Goal: Task Accomplishment & Management: Complete application form

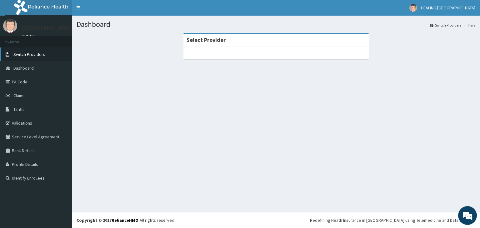
click at [26, 55] on span "Switch Providers" at bounding box center [29, 55] width 32 height 6
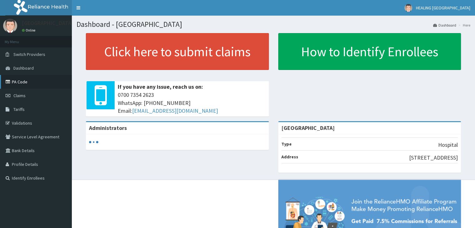
click at [18, 81] on link "PA Code" at bounding box center [36, 82] width 72 height 14
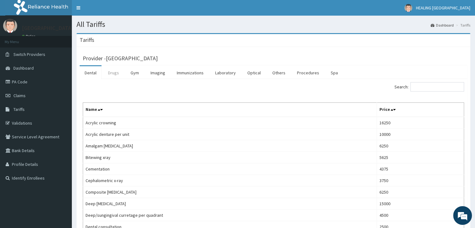
click at [115, 74] on link "Drugs" at bounding box center [113, 72] width 21 height 13
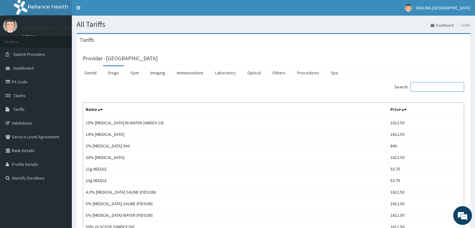
click at [434, 87] on input "Search:" at bounding box center [438, 86] width 54 height 9
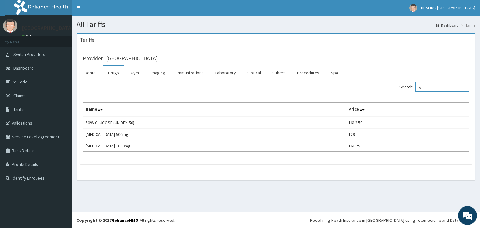
type input "g"
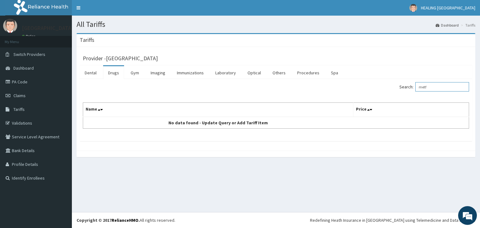
type input "metf"
click at [227, 75] on link "Laboratory" at bounding box center [225, 72] width 31 height 13
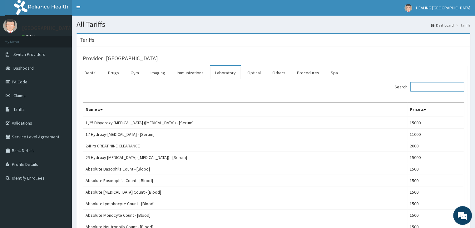
click at [423, 88] on input "Search:" at bounding box center [438, 86] width 54 height 9
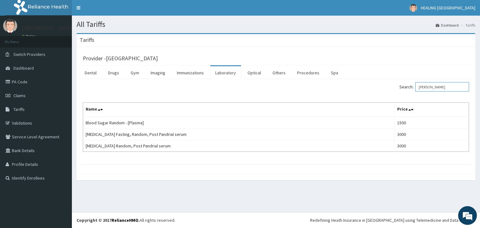
type input "rando"
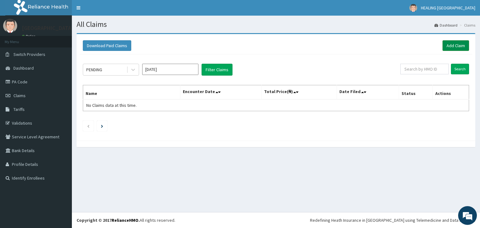
click at [456, 42] on link "Add Claim" at bounding box center [456, 45] width 27 height 11
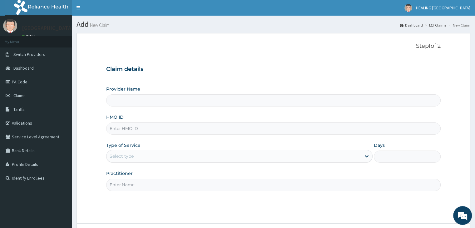
type input "[GEOGRAPHIC_DATA]"
click at [158, 129] on input "HMO ID" at bounding box center [273, 129] width 334 height 12
paste input "GTC/10317/a"
type input "GTC/10317/A"
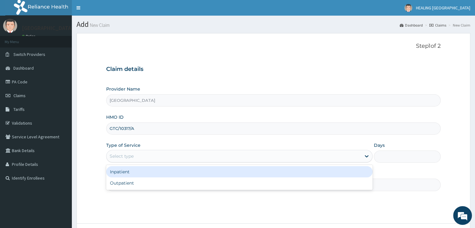
click at [163, 153] on div "Select type" at bounding box center [234, 156] width 255 height 10
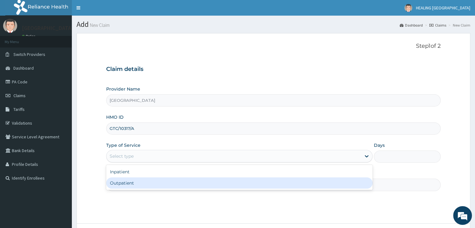
click at [157, 181] on div "Outpatient" at bounding box center [239, 183] width 267 height 11
type input "1"
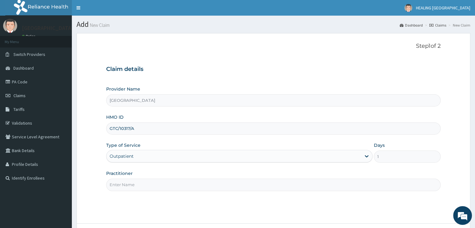
click at [160, 181] on input "Practitioner" at bounding box center [273, 185] width 334 height 12
type input "[PERSON_NAME]"
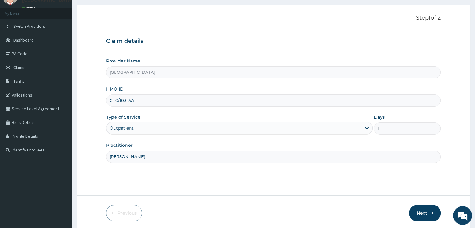
scroll to position [51, 0]
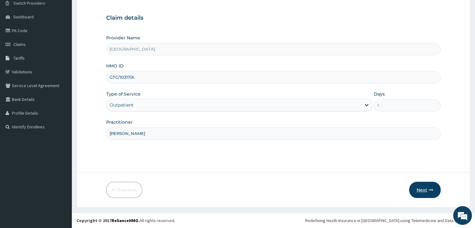
click at [424, 191] on button "Next" at bounding box center [425, 190] width 32 height 16
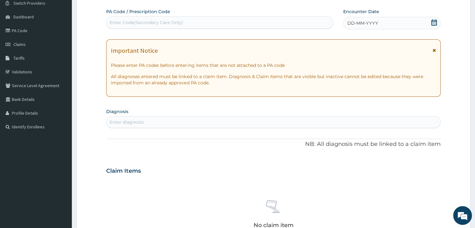
click at [179, 21] on div "Enter Code(Secondary Care Only)" at bounding box center [146, 22] width 73 height 6
paste input "PA/3C8B24"
type input "PA/3C8B24"
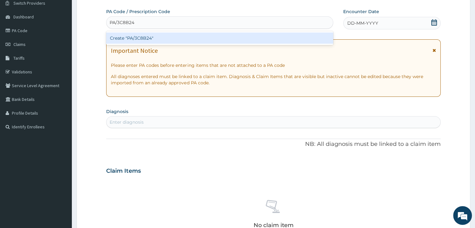
click at [181, 39] on div "Create "PA/3C8B24"" at bounding box center [219, 38] width 227 height 11
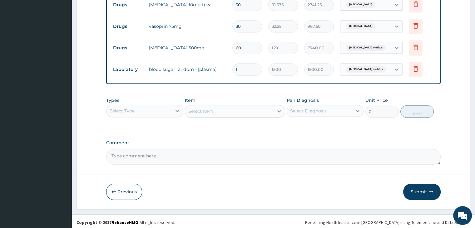
scroll to position [278, 0]
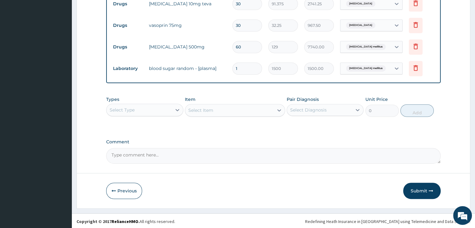
click at [158, 112] on div "Select Type" at bounding box center [139, 110] width 65 height 10
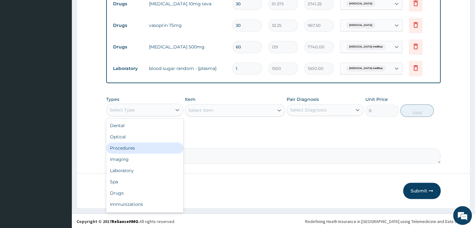
click at [129, 150] on div "Procedures" at bounding box center [144, 148] width 77 height 11
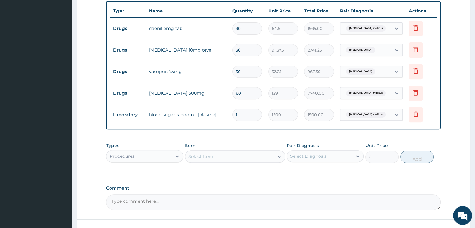
scroll to position [247, 0]
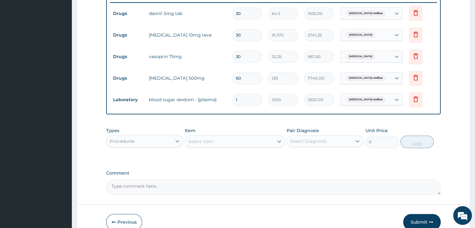
click at [235, 140] on div "Select Item" at bounding box center [229, 142] width 88 height 10
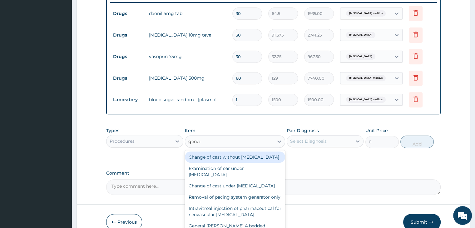
type input "genera"
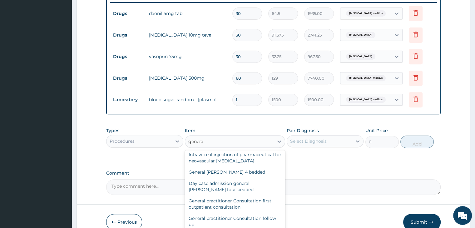
scroll to position [94, 0]
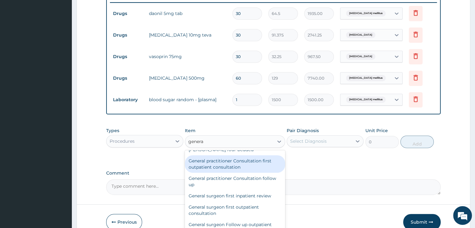
click at [235, 173] on div "General practitioner Consultation first outpatient consultation" at bounding box center [235, 164] width 100 height 18
type input "3000"
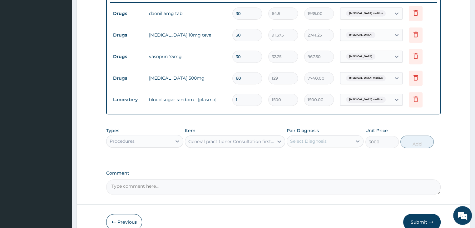
click at [329, 138] on div "Select Diagnosis" at bounding box center [319, 141] width 65 height 10
click at [318, 157] on label "[MEDICAL_DATA] mellitus" at bounding box center [326, 156] width 58 height 6
checkbox input "true"
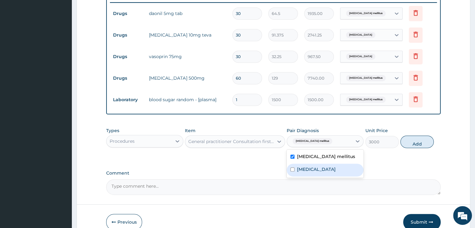
click at [319, 167] on label "[MEDICAL_DATA]" at bounding box center [316, 169] width 39 height 6
checkbox input "true"
click at [419, 143] on button "Add" at bounding box center [417, 142] width 33 height 13
type input "0"
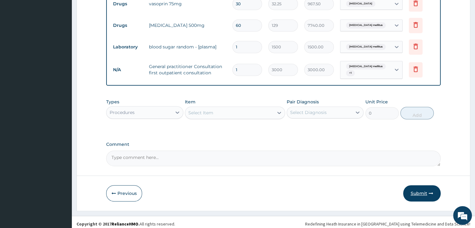
click at [420, 189] on button "Submit" at bounding box center [423, 193] width 38 height 16
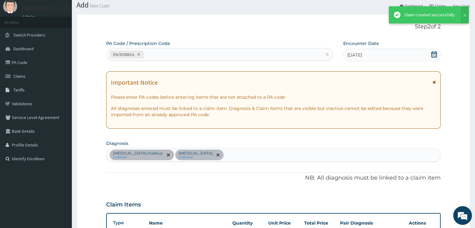
scroll to position [299, 0]
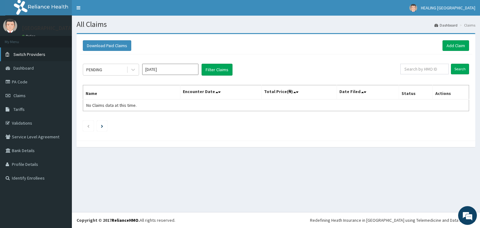
click at [18, 56] on span "Switch Providers" at bounding box center [29, 55] width 32 height 6
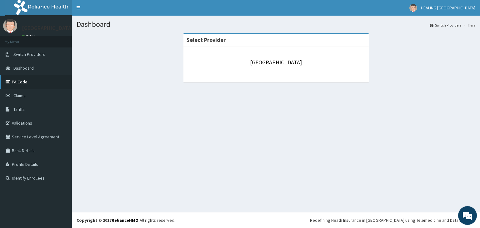
click at [17, 84] on link "PA Code" at bounding box center [36, 82] width 72 height 14
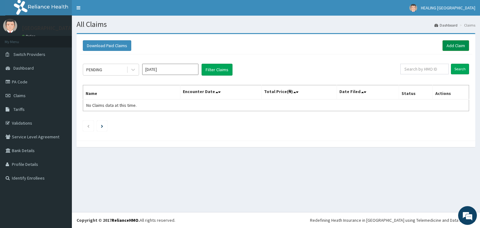
click at [455, 45] on link "Add Claim" at bounding box center [456, 45] width 27 height 11
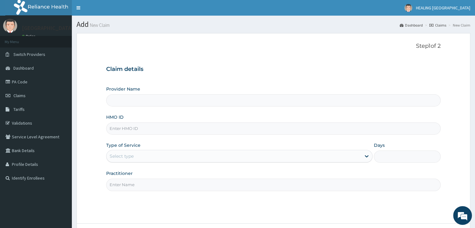
type input "[GEOGRAPHIC_DATA]"
click at [189, 127] on input "HMO ID" at bounding box center [273, 129] width 334 height 12
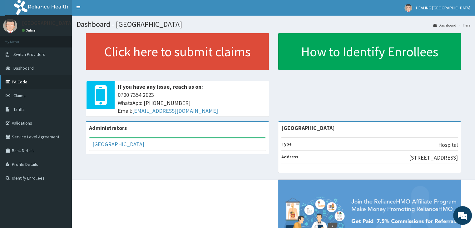
click at [22, 81] on link "PA Code" at bounding box center [36, 82] width 72 height 14
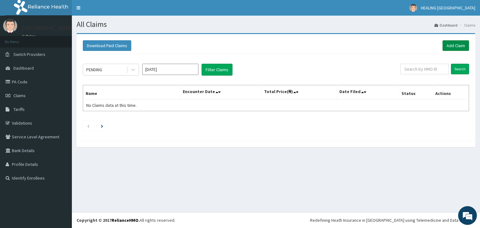
click at [456, 43] on link "Add Claim" at bounding box center [456, 45] width 27 height 11
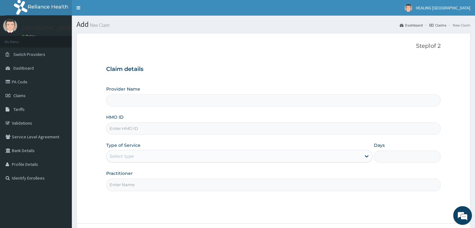
type input "[GEOGRAPHIC_DATA]"
click at [160, 128] on input "HMO ID" at bounding box center [273, 129] width 334 height 12
paste input "GTC/10317/b"
type input "GTC/10317/B"
click at [196, 154] on div "Select type" at bounding box center [234, 156] width 255 height 10
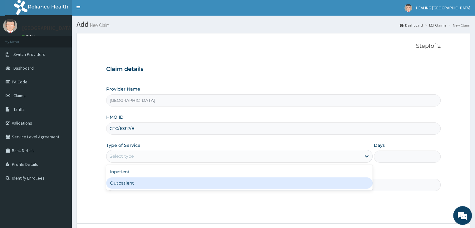
click at [187, 182] on div "Outpatient" at bounding box center [239, 183] width 267 height 11
type input "1"
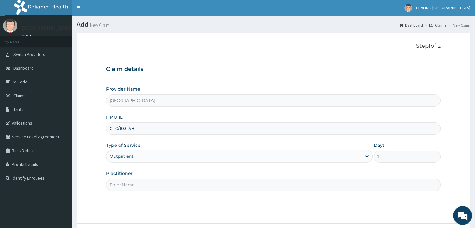
click at [187, 182] on input "Practitioner" at bounding box center [273, 185] width 334 height 12
type input "[PERSON_NAME]"
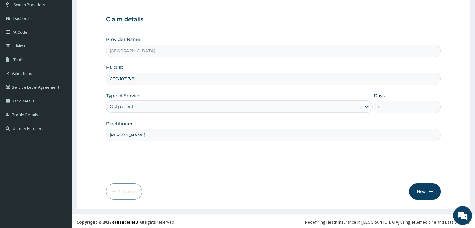
scroll to position [51, 0]
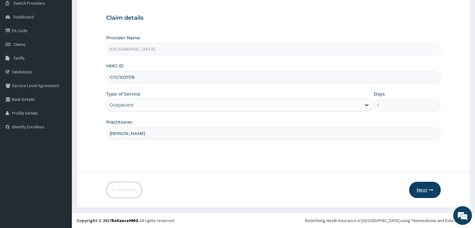
click at [422, 187] on button "Next" at bounding box center [425, 190] width 32 height 16
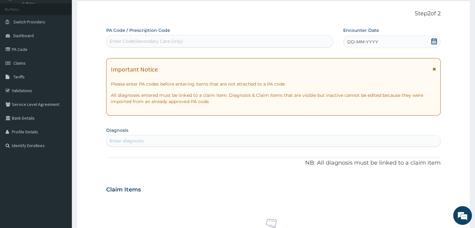
scroll to position [0, 0]
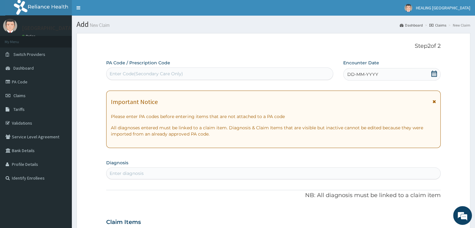
click at [165, 74] on div "Enter Code(Secondary Care Only)" at bounding box center [146, 74] width 73 height 6
paste input "PA/6A9B20"
type input "PA/6A9B20"
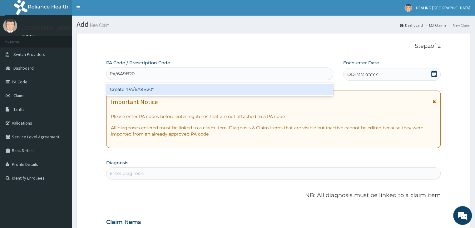
click at [195, 88] on div "Create "PA/6A9B20"" at bounding box center [219, 89] width 227 height 11
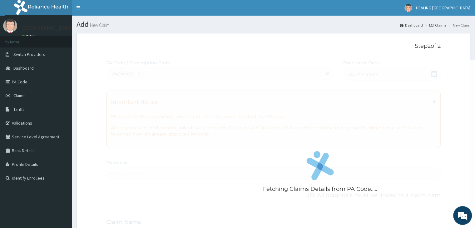
scroll to position [255, 0]
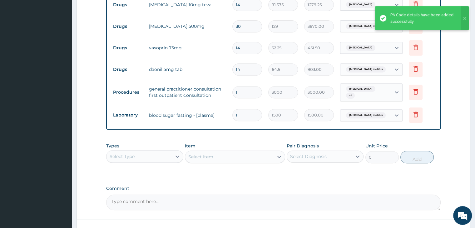
click at [244, 180] on div "PA Code / Prescription Code PA/6A9B20 Encounter Date [DATE] Important Notice Pl…" at bounding box center [273, 7] width 334 height 406
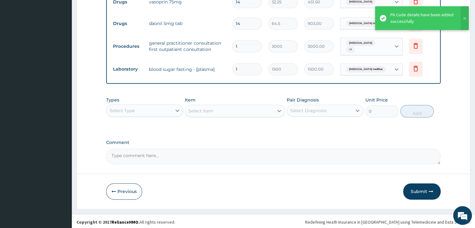
scroll to position [302, 0]
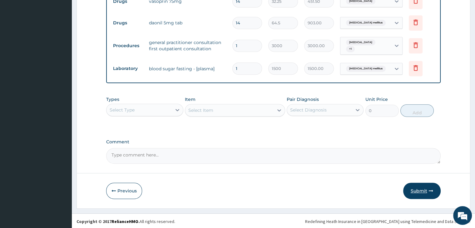
click at [420, 189] on button "Submit" at bounding box center [423, 191] width 38 height 16
